Goal: Transaction & Acquisition: Purchase product/service

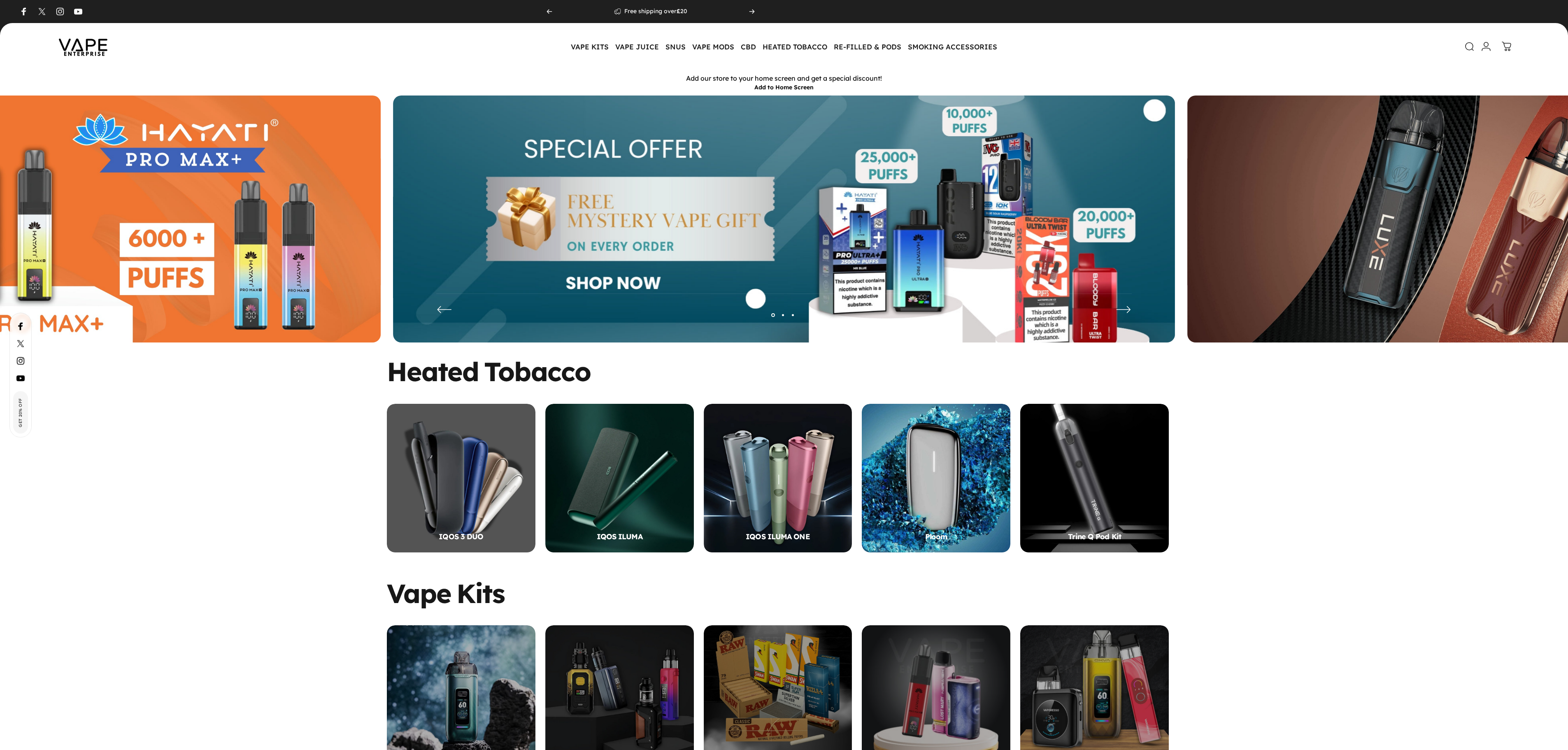
click at [1465, 48] on icon at bounding box center [1470, 47] width 10 height 10
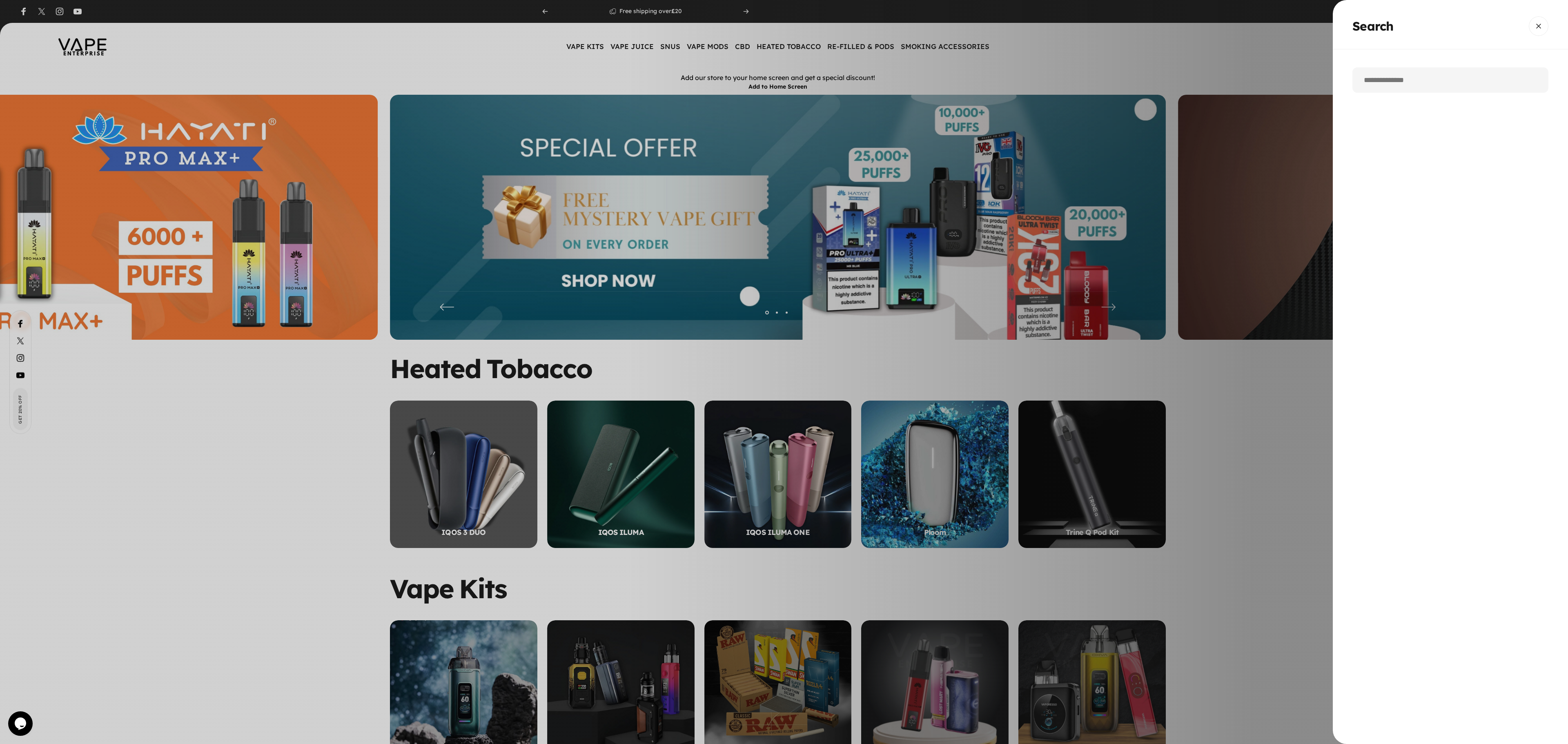
paste input "**********"
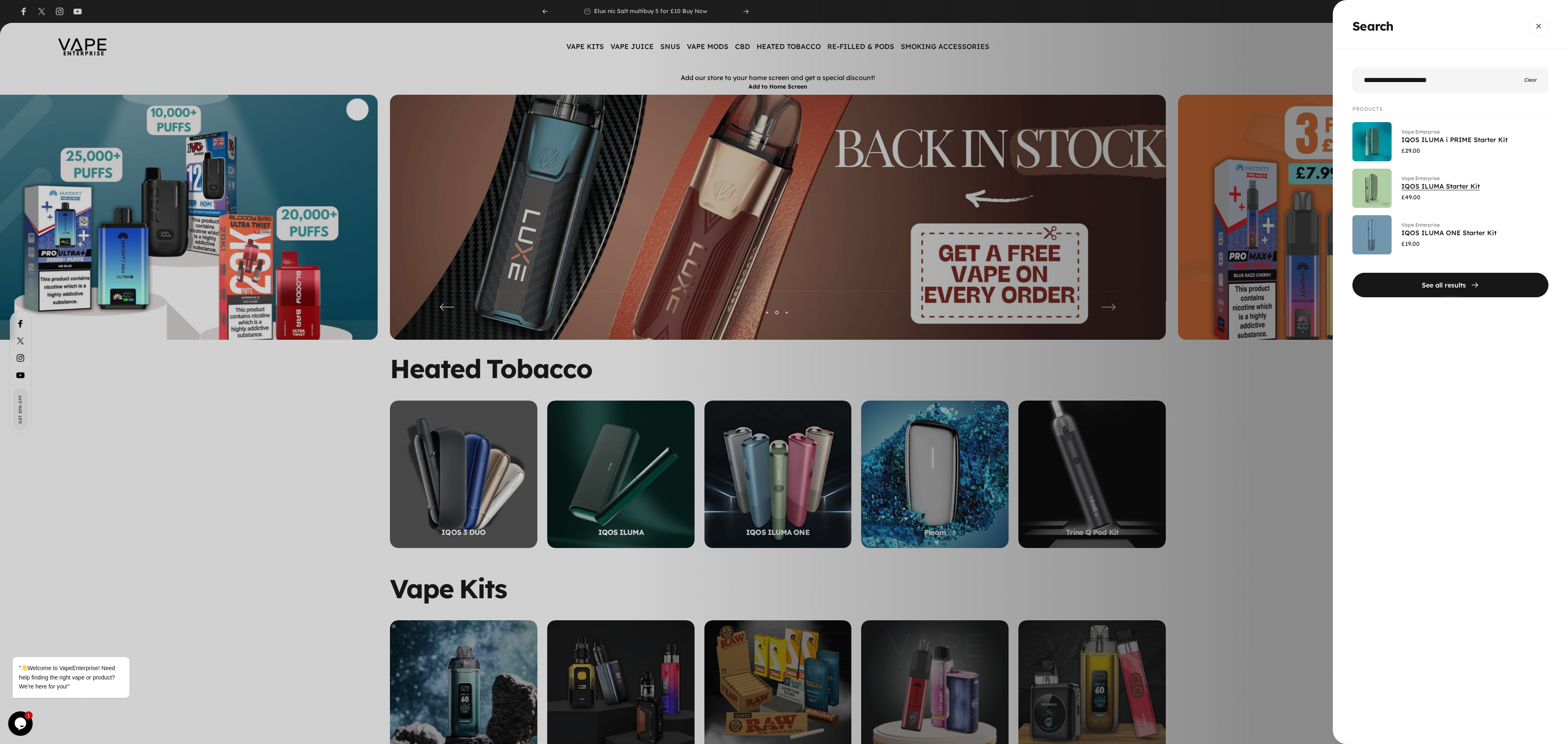
type input "**********"
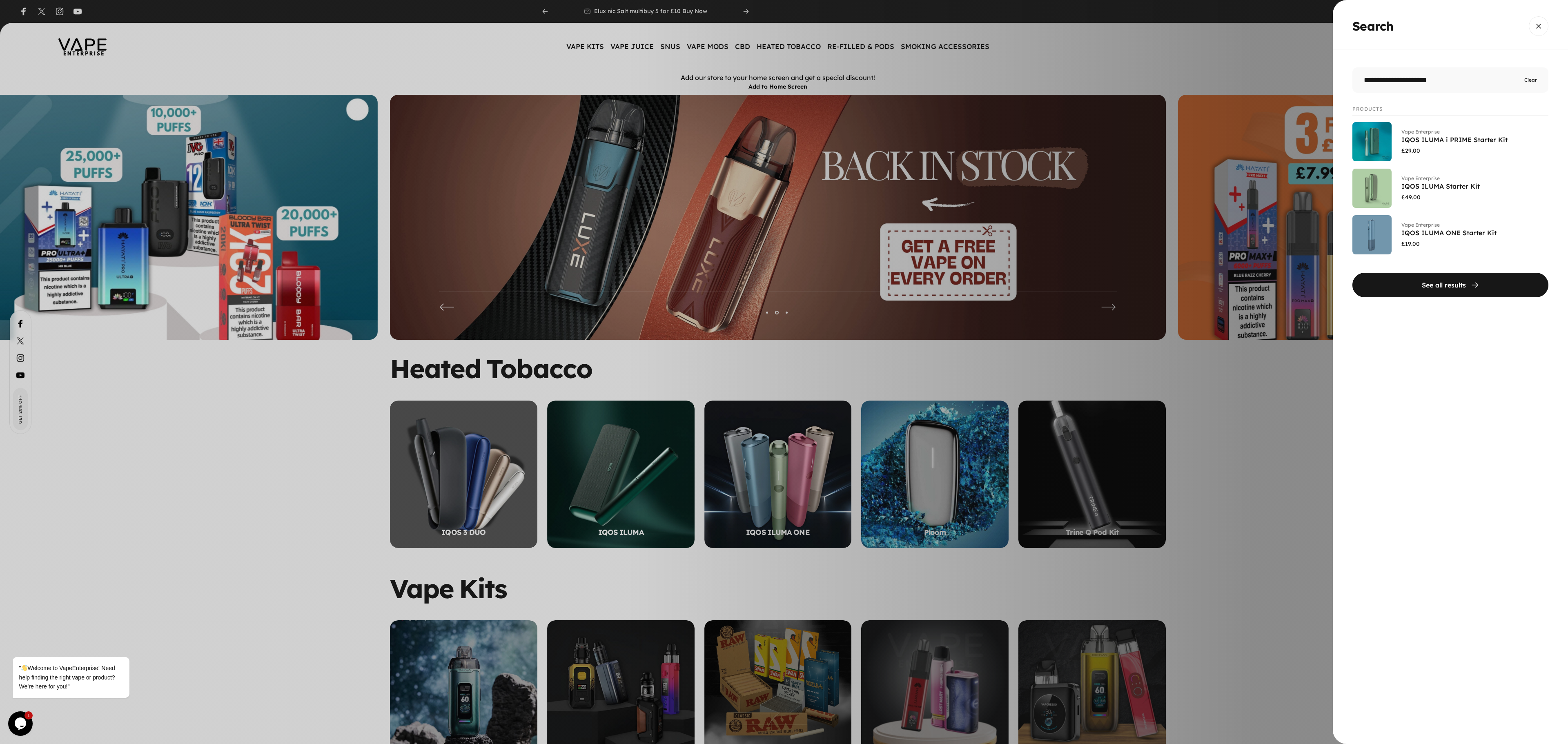
click at [1409, 190] on link "IQOS ILUMA Starter Kit" at bounding box center [1440, 186] width 78 height 8
